Goal: Task Accomplishment & Management: Complete application form

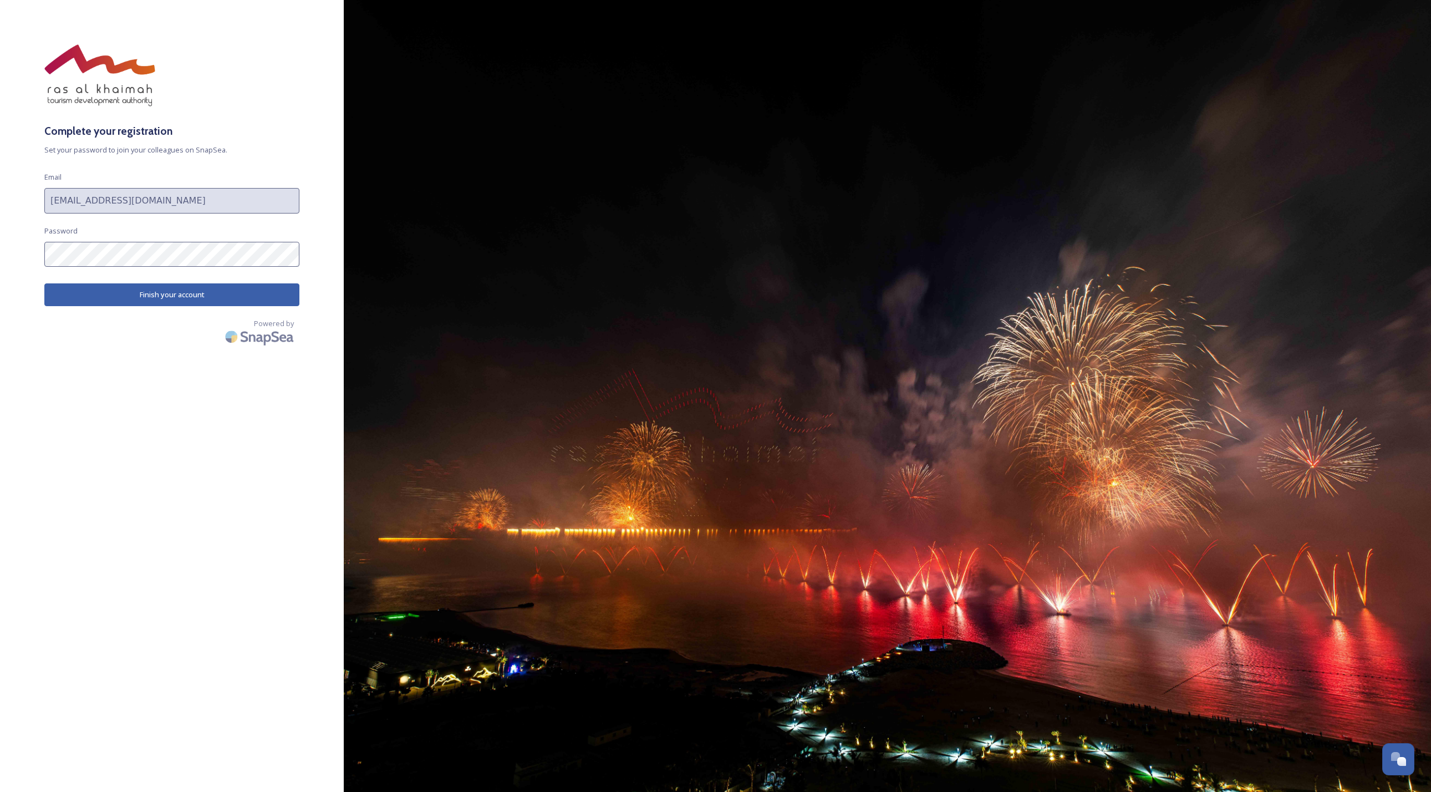
click at [132, 302] on button "Finish your account" at bounding box center [171, 294] width 255 height 23
click at [133, 298] on button "Finish your account" at bounding box center [171, 294] width 255 height 23
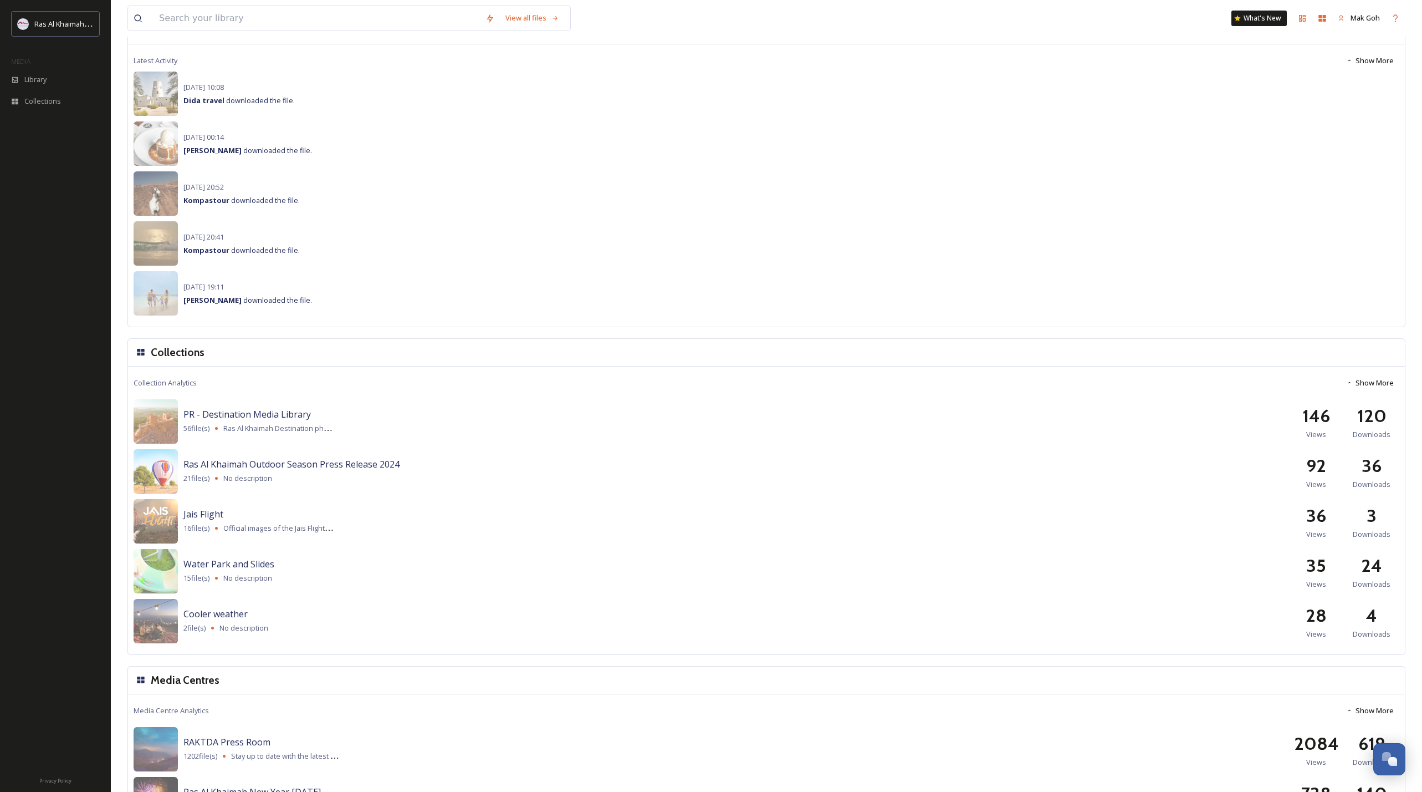
scroll to position [1026, 0]
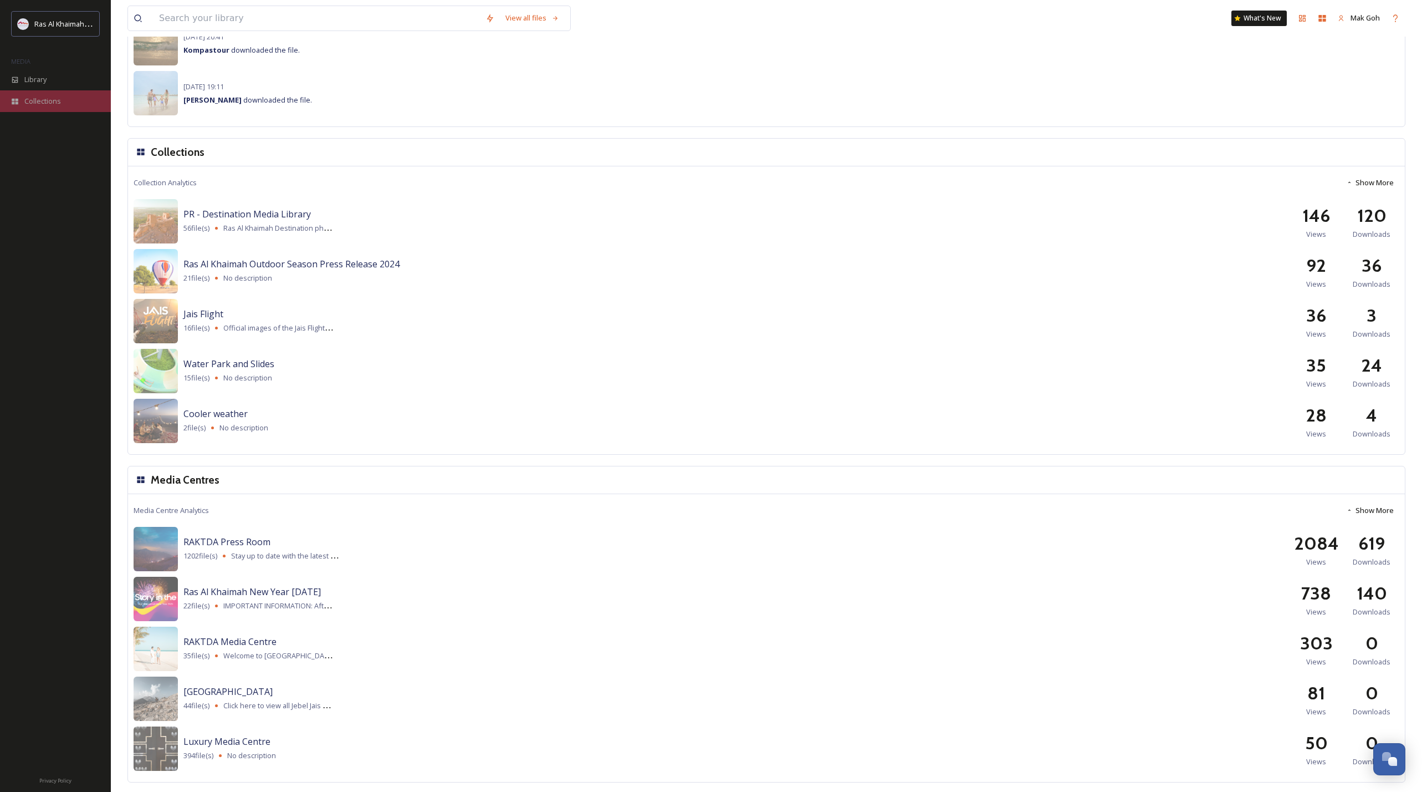
click at [49, 98] on span "Collections" at bounding box center [42, 101] width 37 height 11
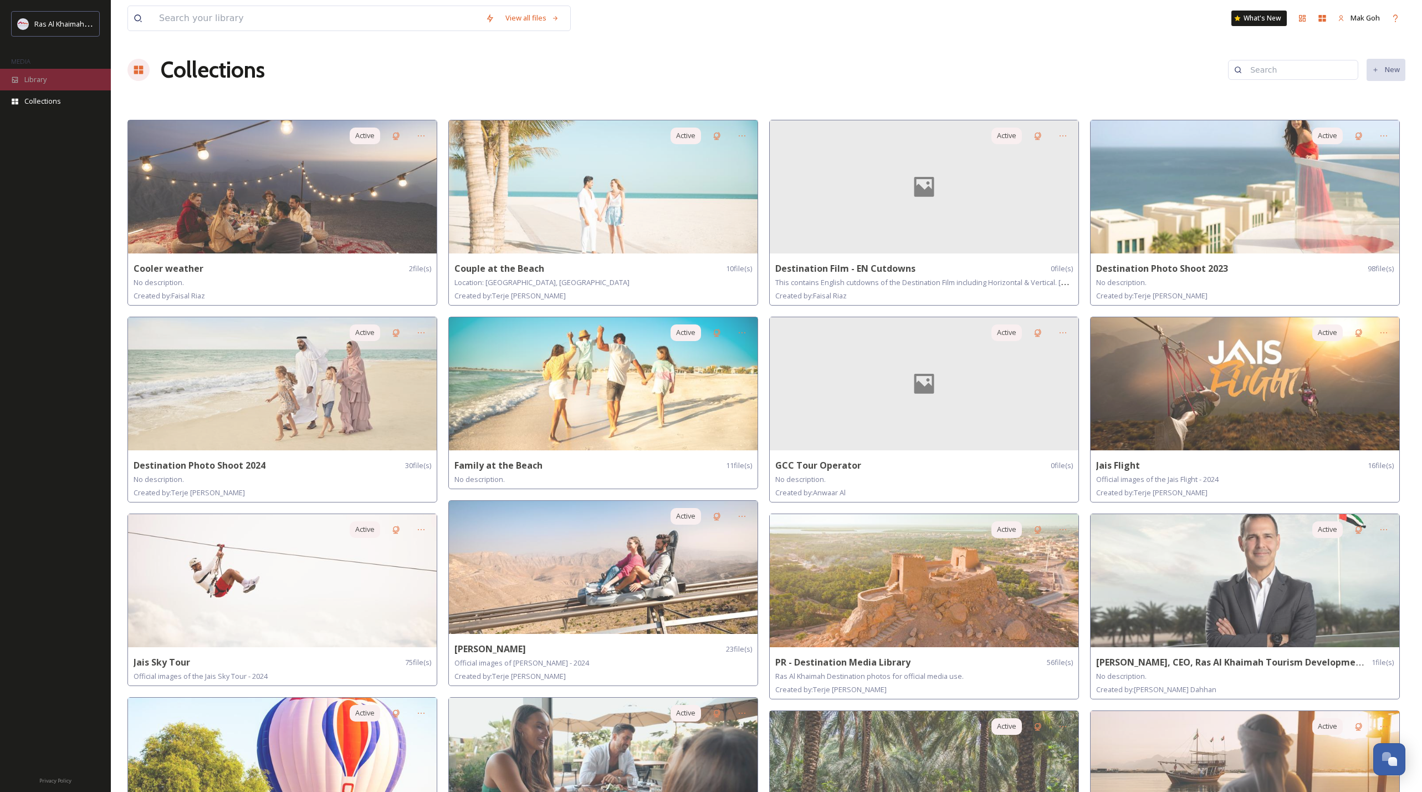
click at [31, 79] on span "Library" at bounding box center [35, 79] width 22 height 11
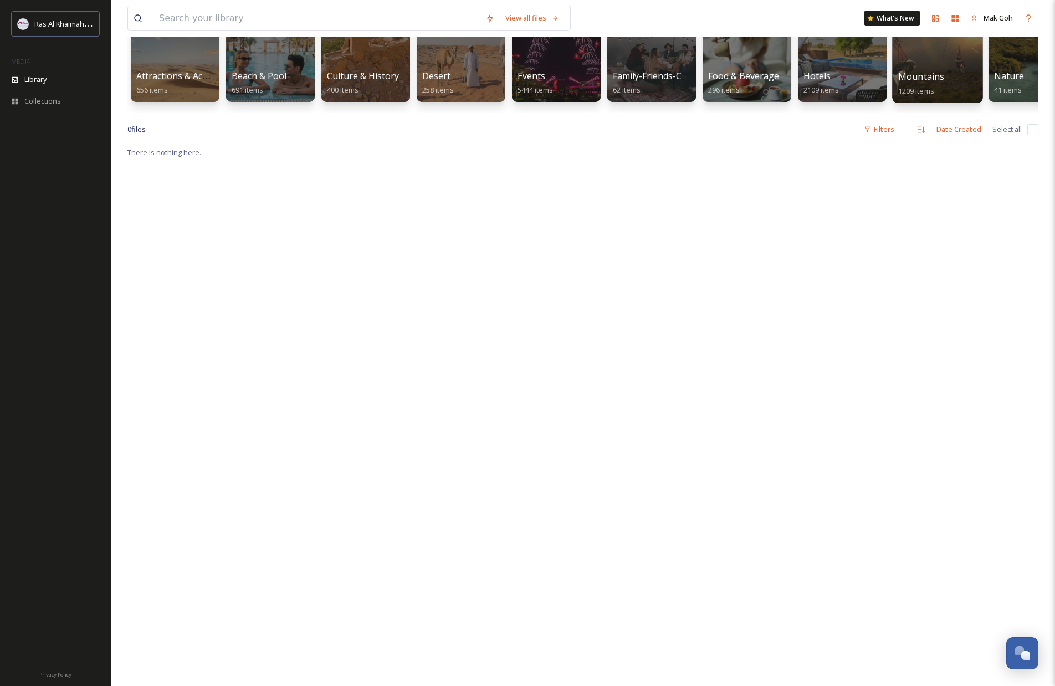
scroll to position [62, 0]
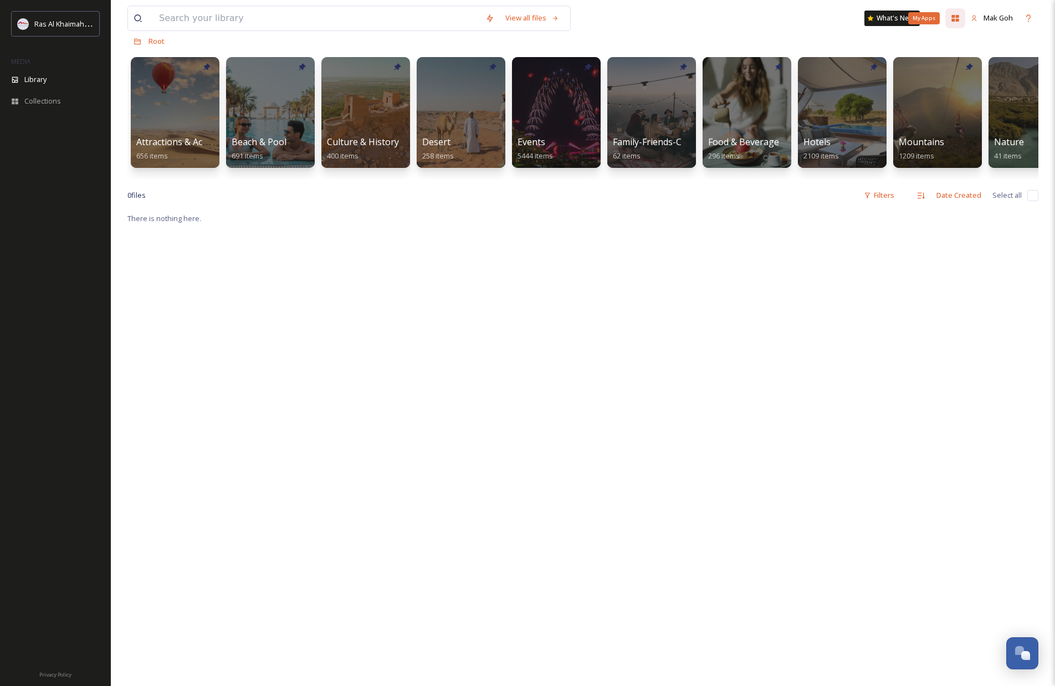
click at [958, 22] on icon at bounding box center [955, 18] width 9 height 9
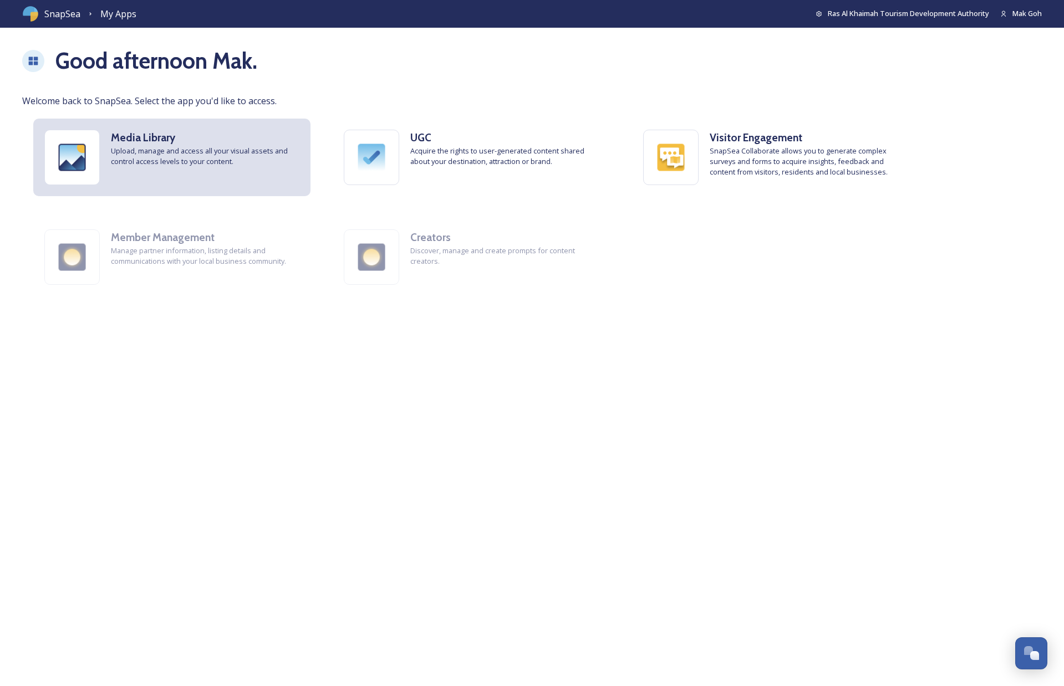
click at [116, 143] on strong "Media Library" at bounding box center [143, 137] width 64 height 13
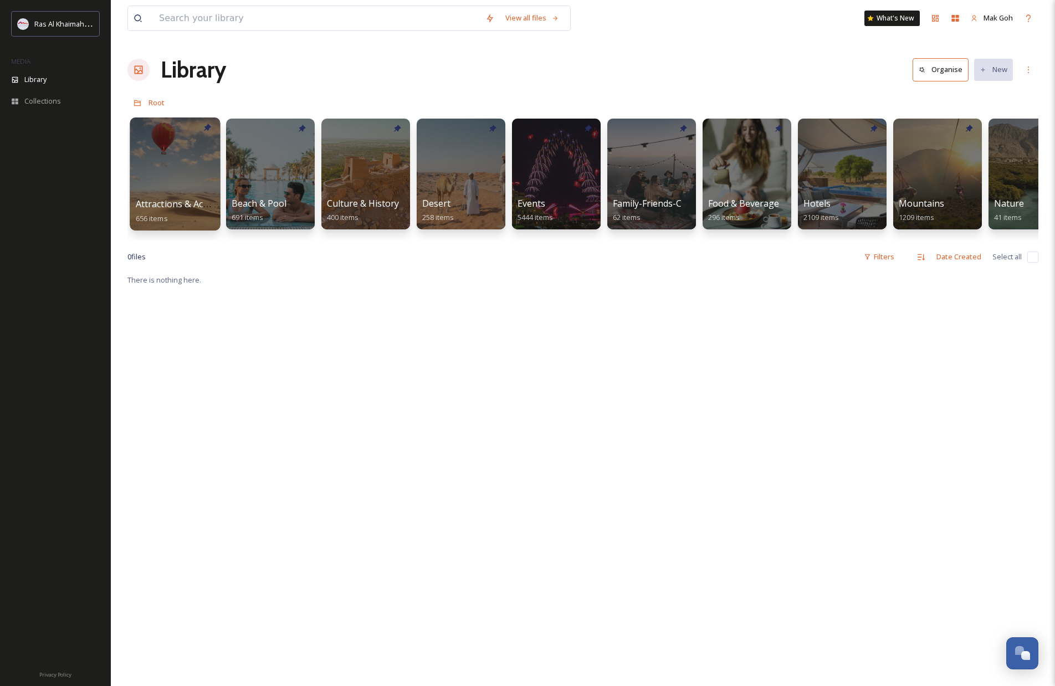
click at [154, 176] on div at bounding box center [175, 174] width 90 height 113
